Goal: Task Accomplishment & Management: Manage account settings

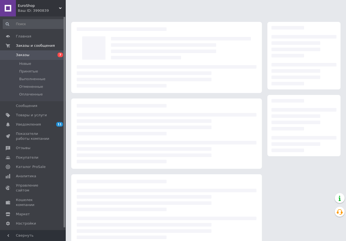
click at [47, 51] on link "Заказы 7" at bounding box center [33, 54] width 67 height 9
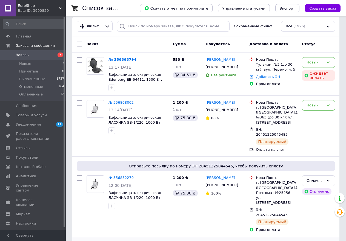
scroll to position [82, 0]
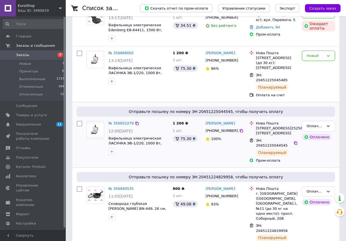
scroll to position [110, 0]
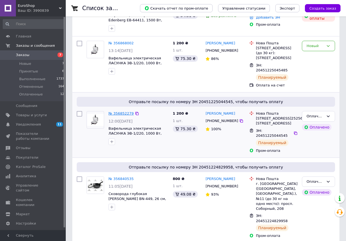
click at [125, 112] on link "№ 356852279" at bounding box center [121, 114] width 25 height 4
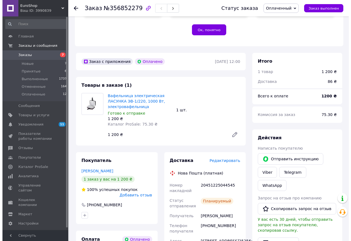
scroll to position [164, 0]
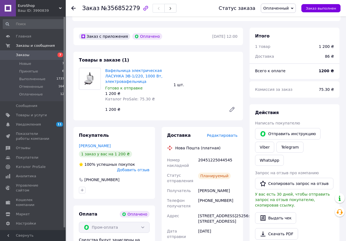
click at [223, 133] on span "Редактировать" at bounding box center [222, 135] width 31 height 4
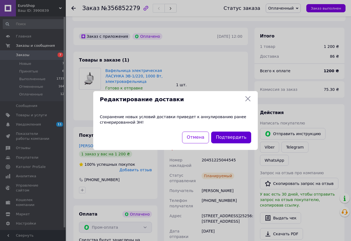
click at [228, 141] on button "Подтвердить" at bounding box center [231, 138] width 40 height 12
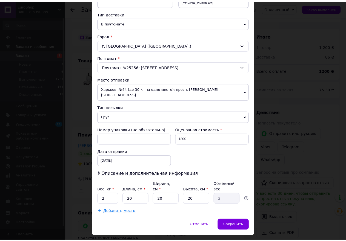
scroll to position [123, 0]
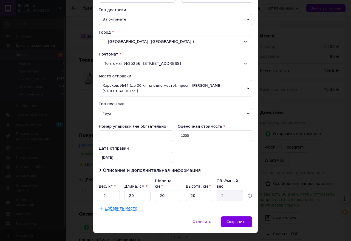
click at [172, 90] on span "Харьков: №44 (до 30 кг на одно место): просп. Льва Ландау, 46" at bounding box center [176, 88] width 154 height 17
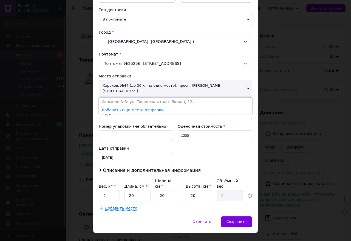
click at [149, 108] on link "Добавить еще место отправки" at bounding box center [132, 110] width 62 height 4
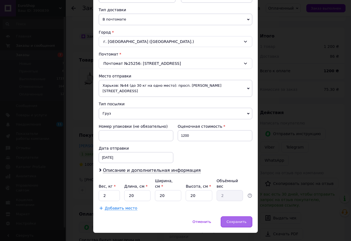
click at [246, 217] on div "Сохранить" at bounding box center [237, 222] width 32 height 11
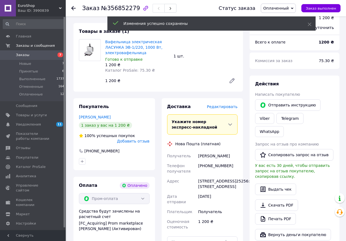
scroll to position [274, 0]
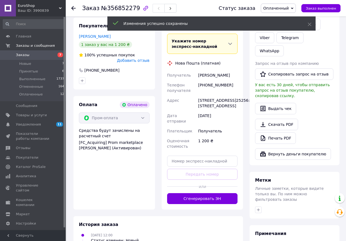
drag, startPoint x: 219, startPoint y: 198, endPoint x: 221, endPoint y: 199, distance: 2.8
click at [221, 199] on button "Сгенерировать ЭН" at bounding box center [202, 199] width 71 height 11
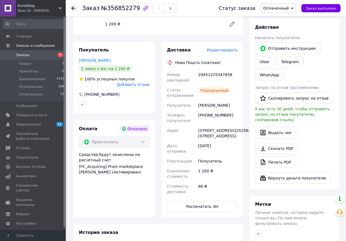
scroll to position [192, 0]
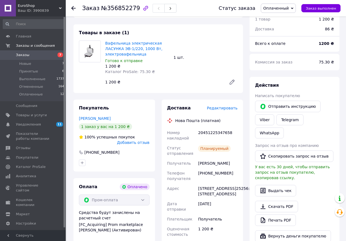
click at [41, 58] on link "Заказы 7" at bounding box center [33, 54] width 67 height 9
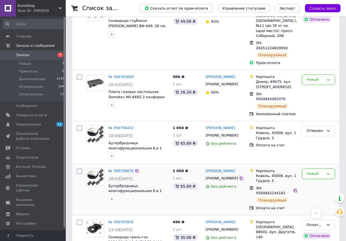
scroll to position [373, 0]
